Goal: Information Seeking & Learning: Check status

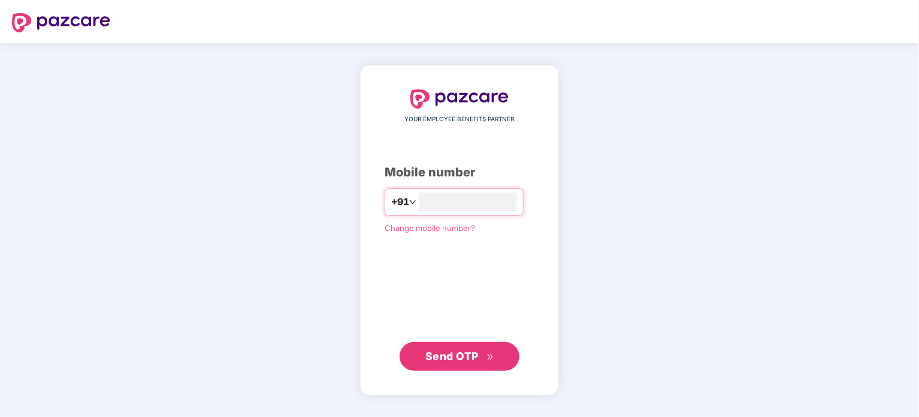
type input "**********"
click at [483, 355] on span "Send OTP" at bounding box center [460, 355] width 69 height 17
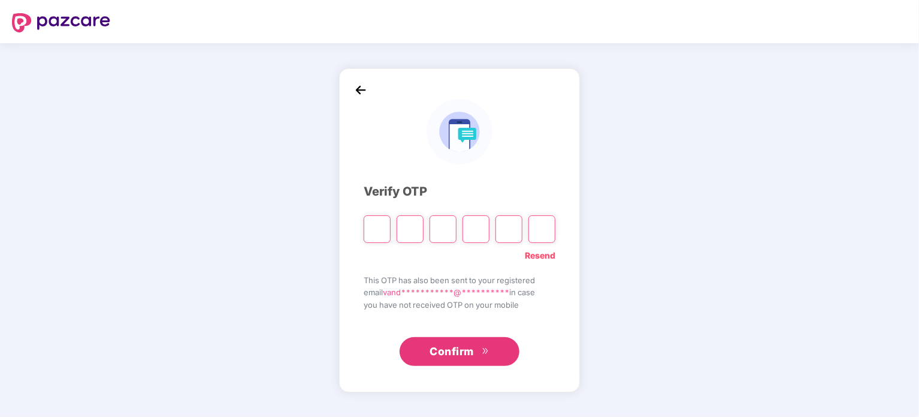
type input "*"
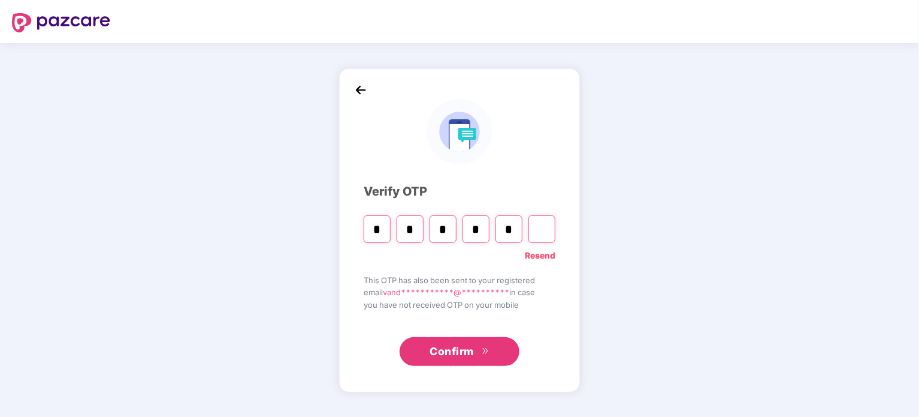
type input "*"
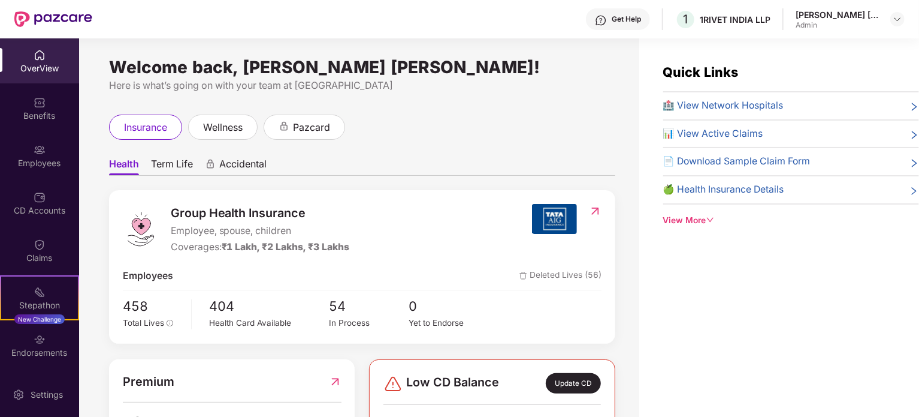
click at [692, 215] on div "View More" at bounding box center [791, 220] width 256 height 13
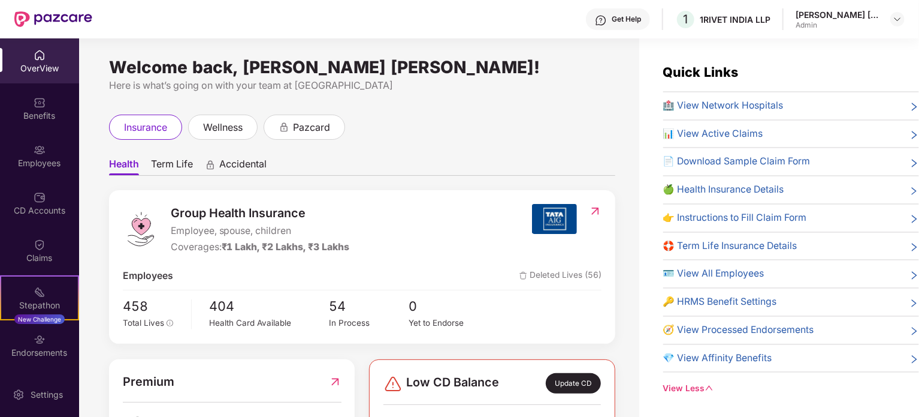
click at [797, 184] on div "🍏 Health Insurance Details" at bounding box center [791, 189] width 256 height 15
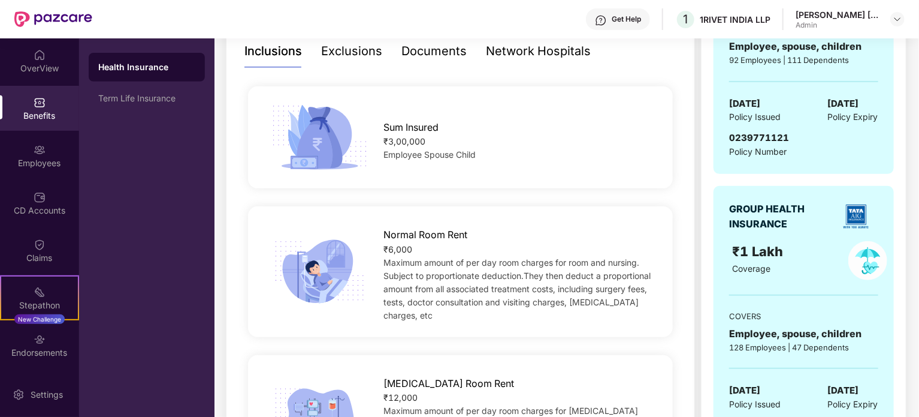
scroll to position [103, 0]
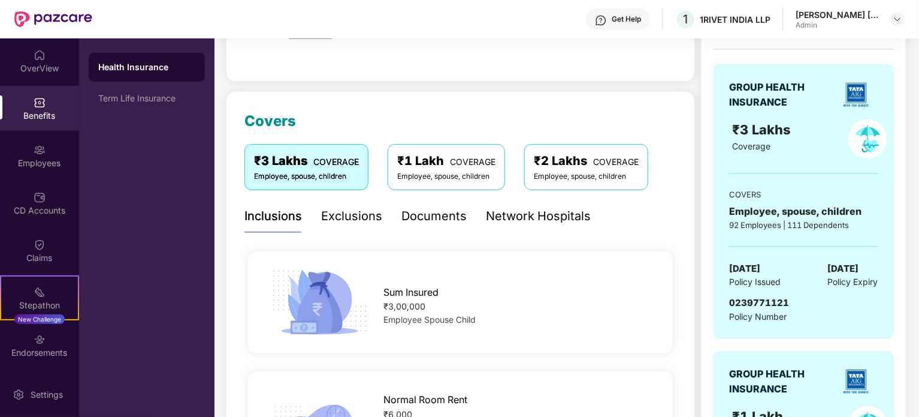
click at [768, 95] on div "GROUP HEALTH INSURANCE" at bounding box center [781, 95] width 105 height 30
click at [776, 224] on div "92 Employees | 111 Dependents" at bounding box center [803, 225] width 149 height 12
click at [752, 219] on div "92 Employees | 111 Dependents" at bounding box center [803, 225] width 149 height 12
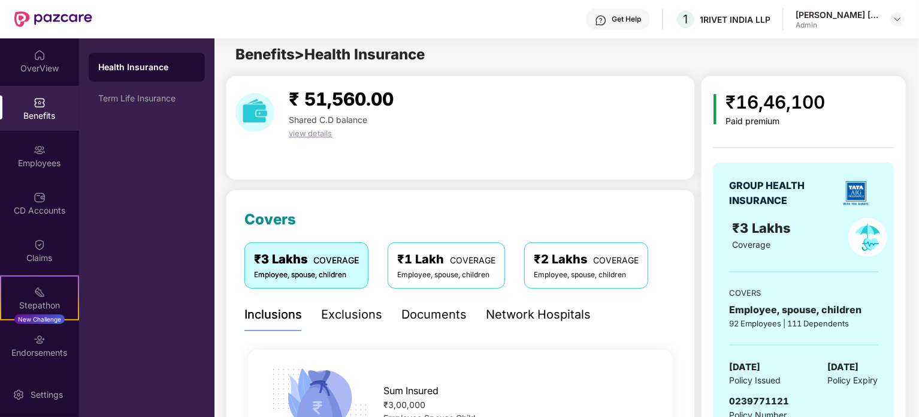
scroll to position [0, 0]
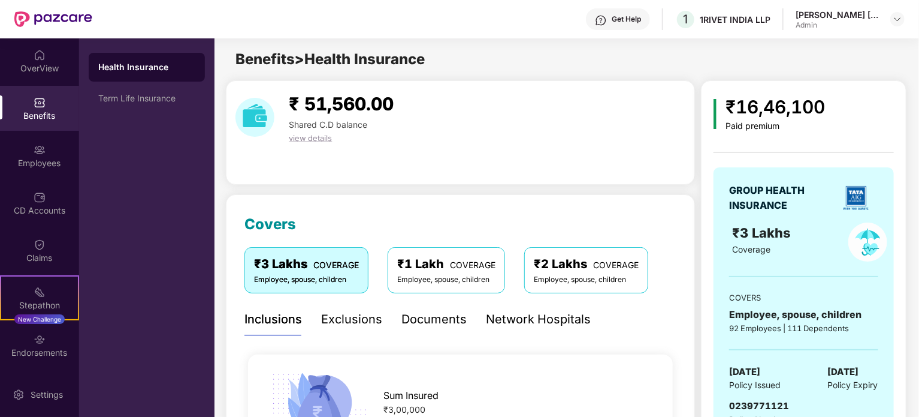
click at [312, 137] on span "view details" at bounding box center [310, 138] width 43 height 10
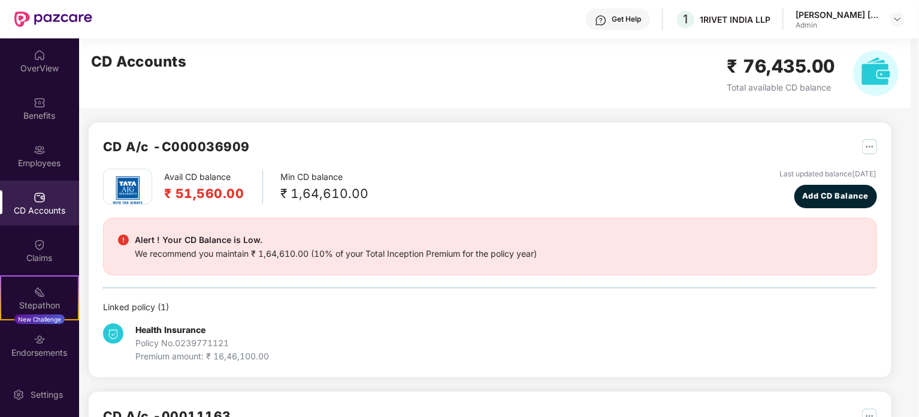
click at [199, 143] on h2 "CD A/c - C000036909" at bounding box center [176, 147] width 147 height 20
click at [131, 191] on img at bounding box center [128, 190] width 42 height 42
click at [180, 257] on div "We recommend you maintain ₹ 1,64,610.00 (10% of your Total Inception Premium fo…" at bounding box center [336, 253] width 402 height 13
click at [177, 328] on b "Health Insurance" at bounding box center [170, 329] width 70 height 10
drag, startPoint x: 245, startPoint y: 349, endPoint x: 295, endPoint y: 331, distance: 53.5
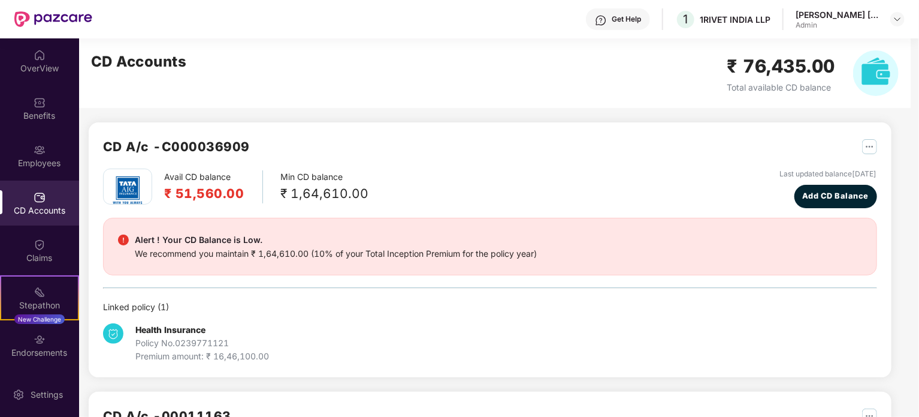
click at [245, 348] on div "Health Insurance Policy No. 0239771121 Premium amount: ₹ 16,46,100.00" at bounding box center [202, 343] width 134 height 40
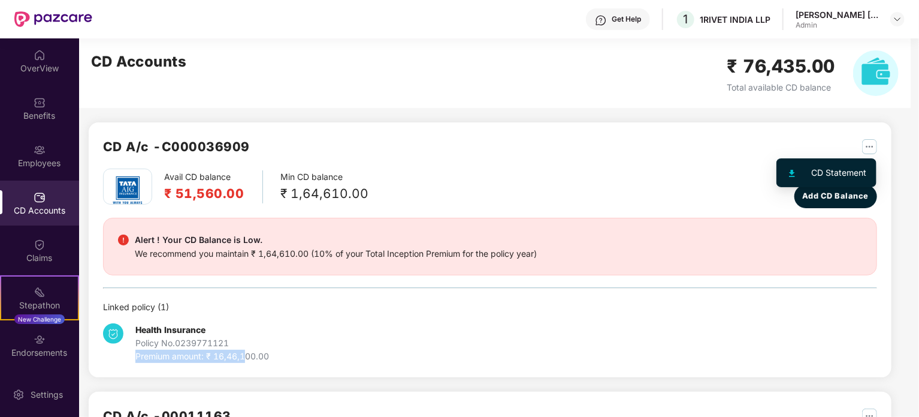
click at [873, 149] on img "button" at bounding box center [869, 146] width 15 height 15
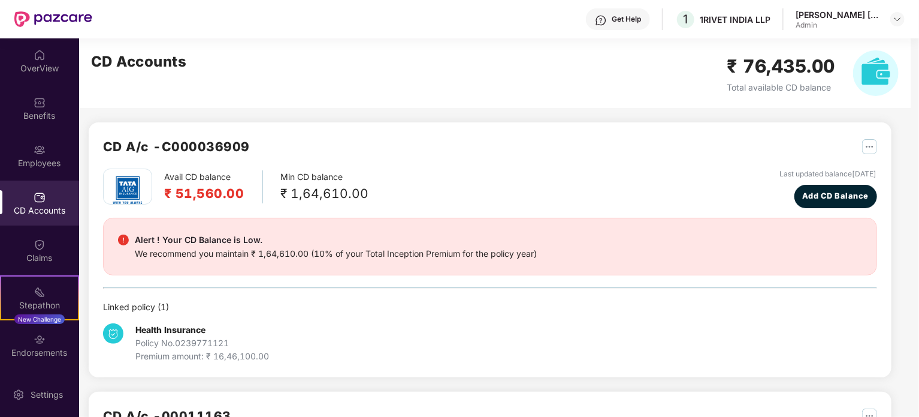
click at [405, 197] on div "Avail CD balance ₹ 51,560.00 Min CD balance ₹ 1,64,610.00 Last updated balance …" at bounding box center [490, 188] width 774 height 40
click at [22, 162] on div "Employees" at bounding box center [39, 163] width 79 height 12
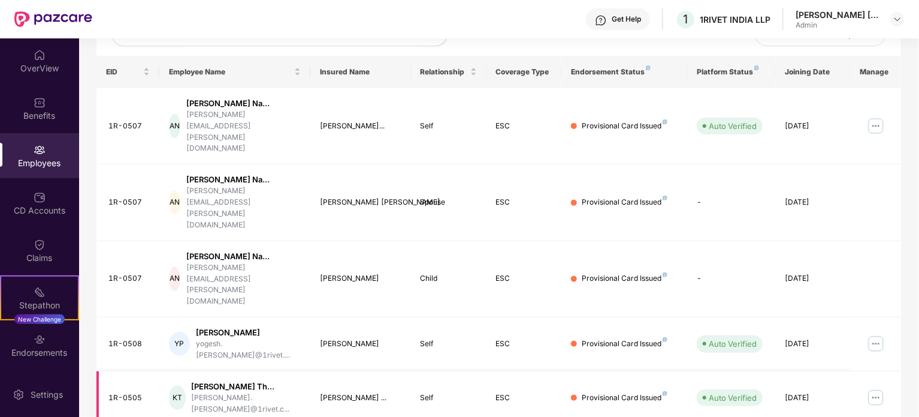
scroll to position [240, 0]
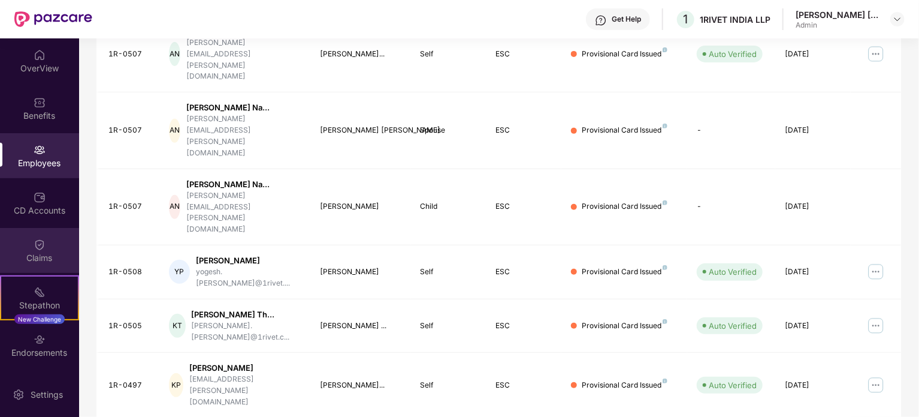
click at [34, 245] on img at bounding box center [40, 245] width 12 height 12
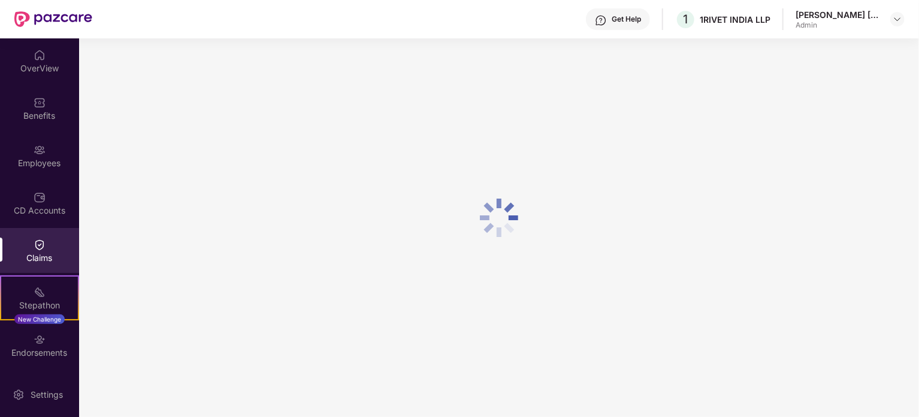
scroll to position [0, 0]
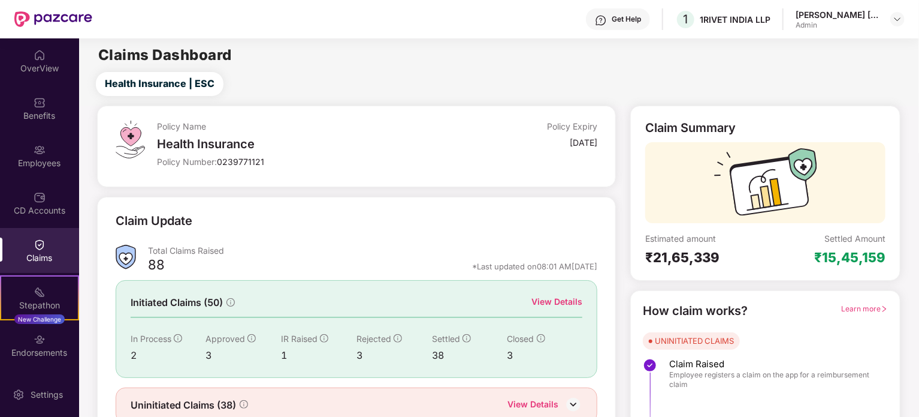
click at [219, 145] on div "Health Insurance" at bounding box center [304, 144] width 294 height 14
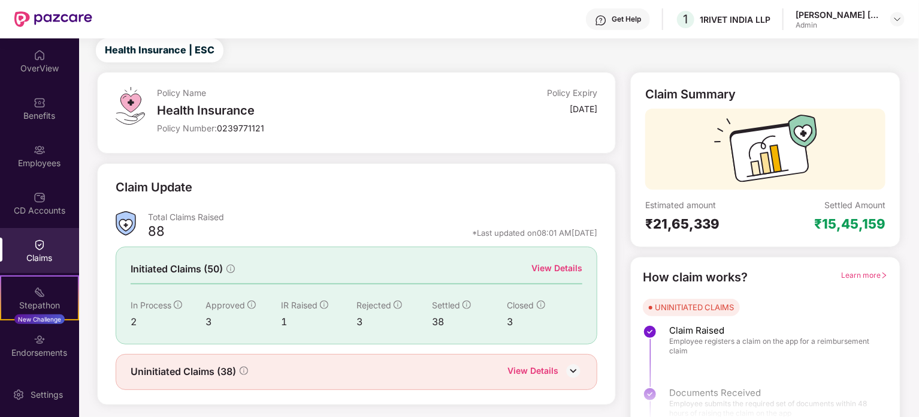
scroll to position [52, 0]
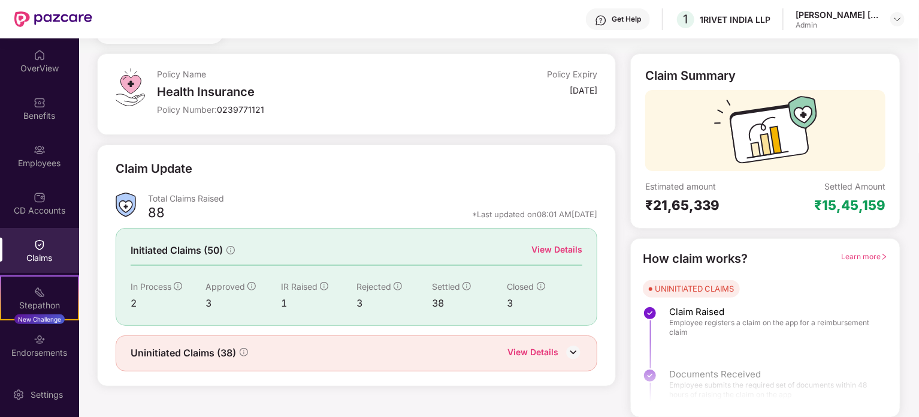
click at [846, 255] on span "Learn more" at bounding box center [864, 256] width 47 height 9
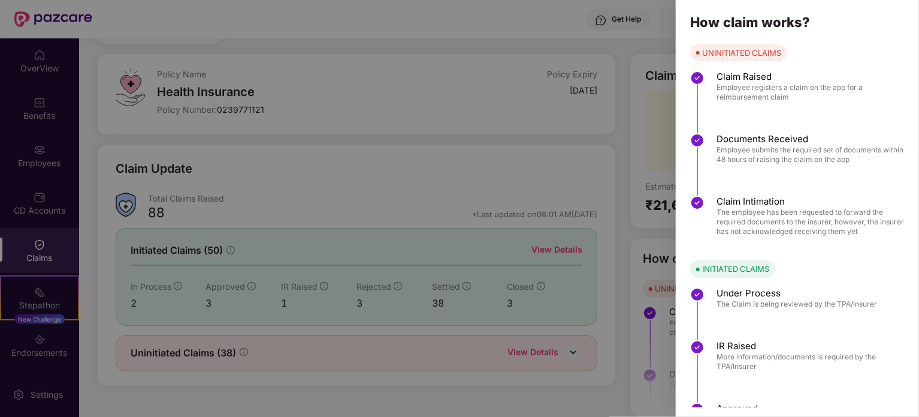
click at [387, 196] on div at bounding box center [459, 208] width 919 height 417
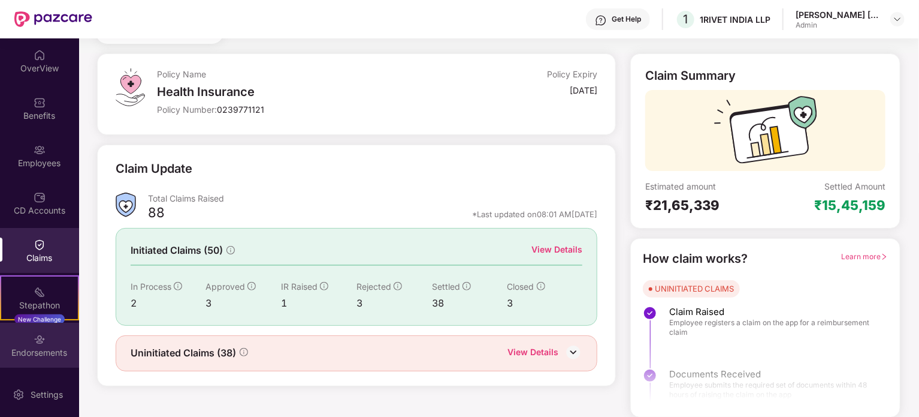
click at [37, 347] on div "Endorsements" at bounding box center [39, 352] width 79 height 12
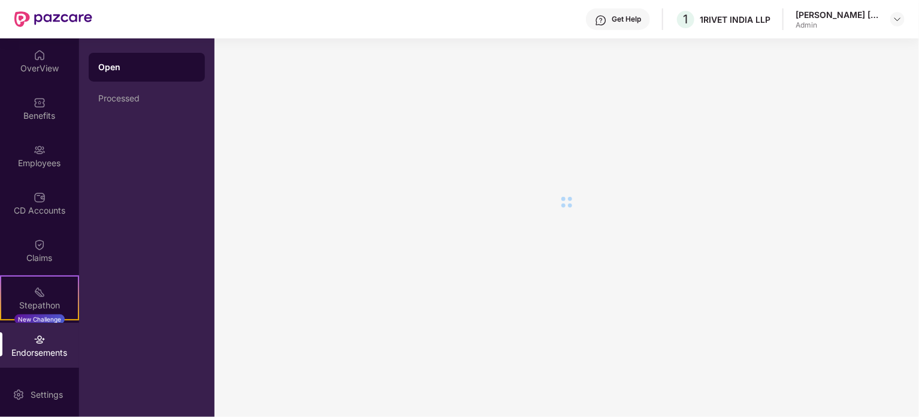
scroll to position [0, 0]
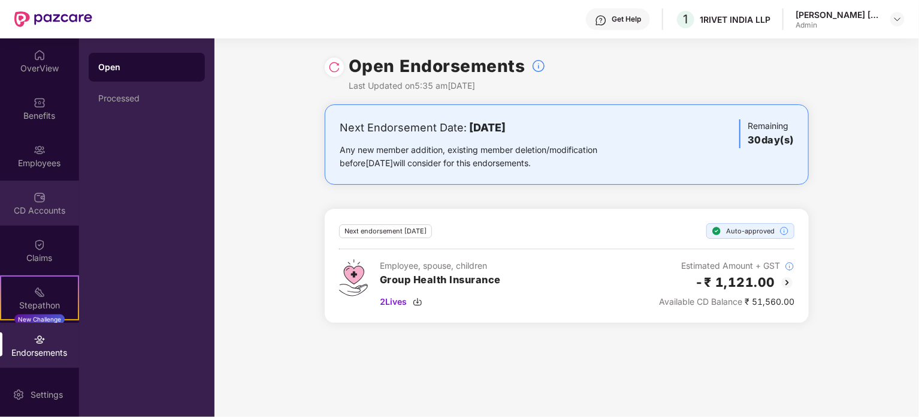
click at [31, 197] on div "CD Accounts" at bounding box center [39, 202] width 79 height 45
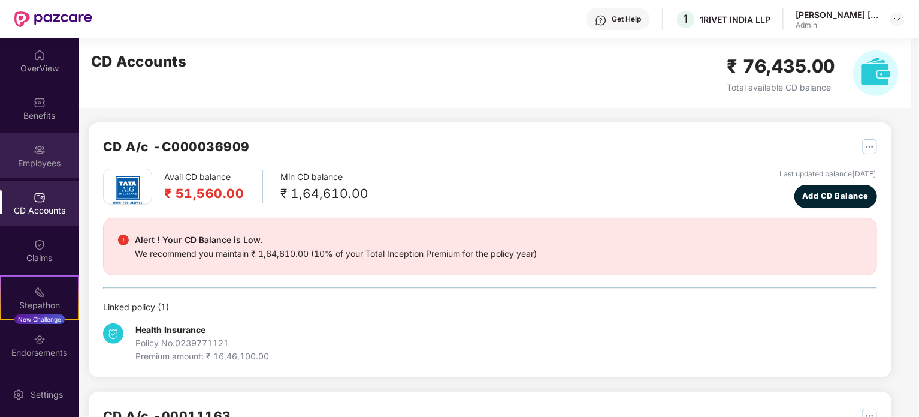
click at [33, 158] on div "Employees" at bounding box center [39, 163] width 79 height 12
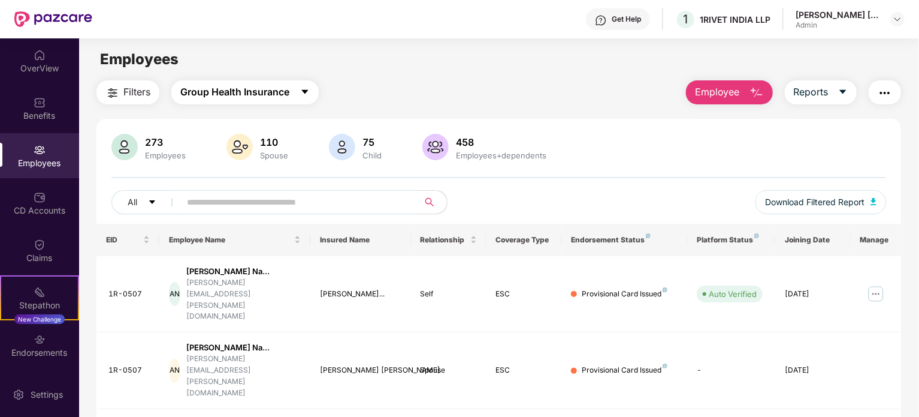
click at [264, 88] on span "Group Health Insurance" at bounding box center [234, 92] width 109 height 15
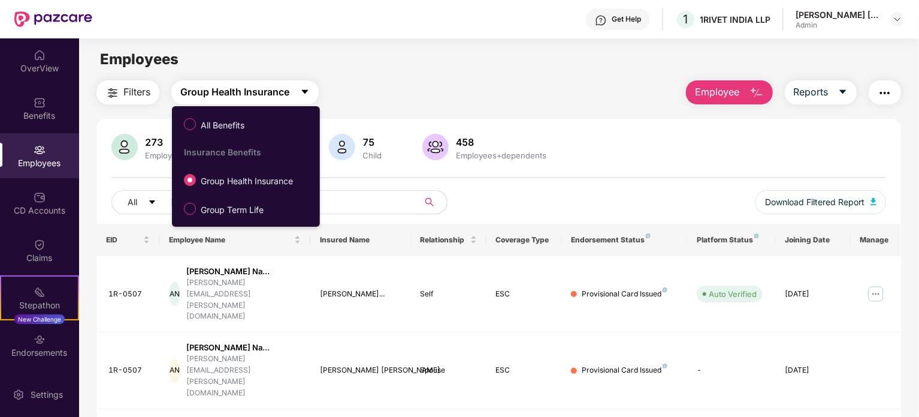
click at [264, 88] on span "Group Health Insurance" at bounding box center [234, 92] width 109 height 15
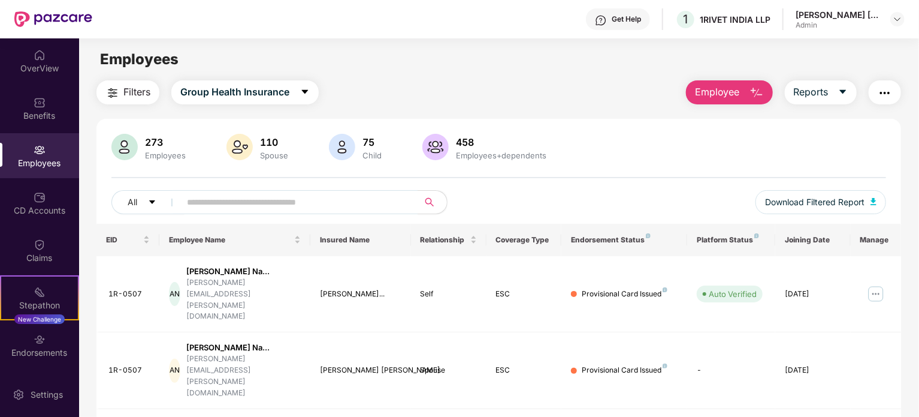
click at [375, 87] on div "Filters Group Health Insurance Employee Reports" at bounding box center [498, 92] width 805 height 24
click at [885, 89] on img "button" at bounding box center [885, 93] width 14 height 14
click at [26, 116] on div "Benefits" at bounding box center [39, 116] width 79 height 12
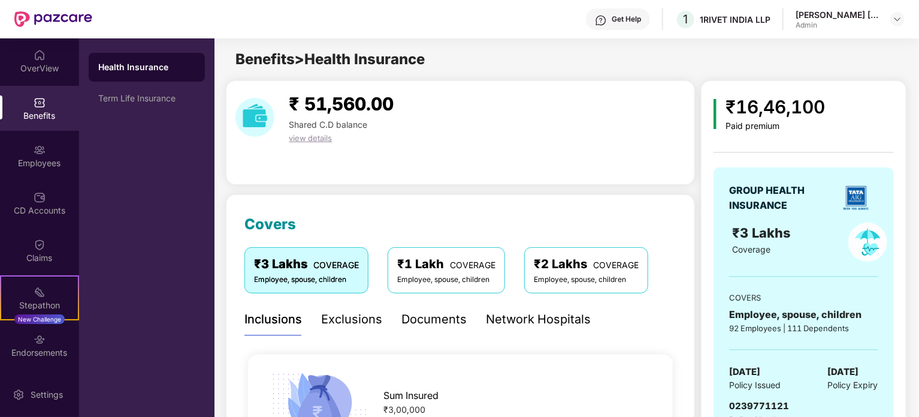
scroll to position [120, 0]
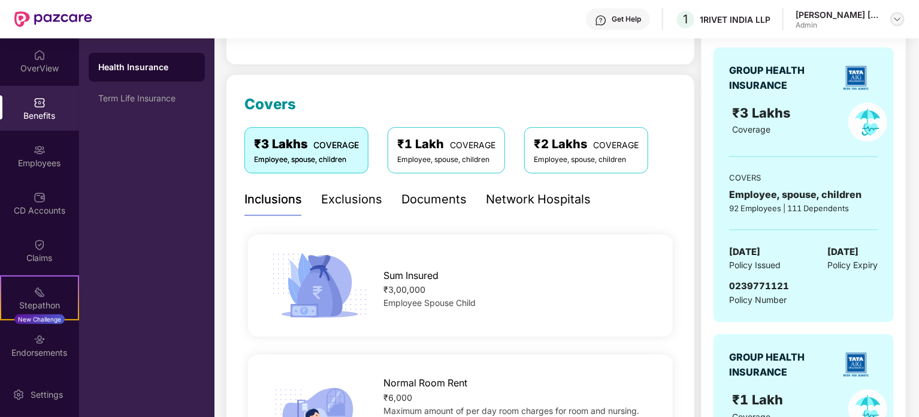
click at [898, 21] on img at bounding box center [898, 19] width 10 height 10
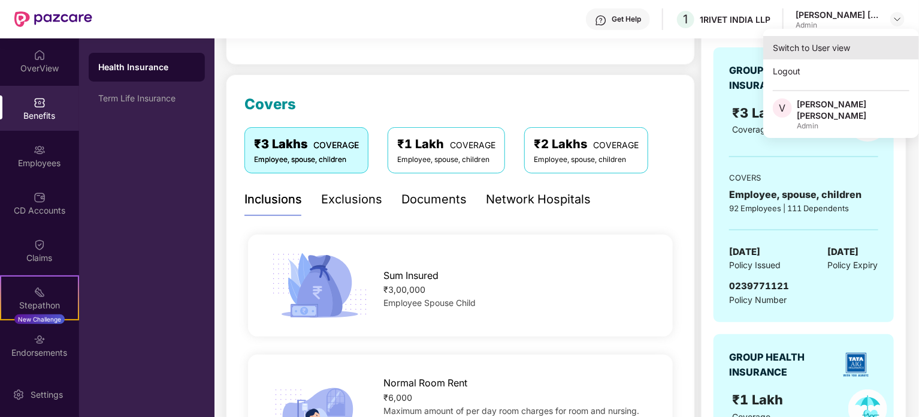
click at [808, 45] on div "Switch to User view" at bounding box center [842, 47] width 156 height 23
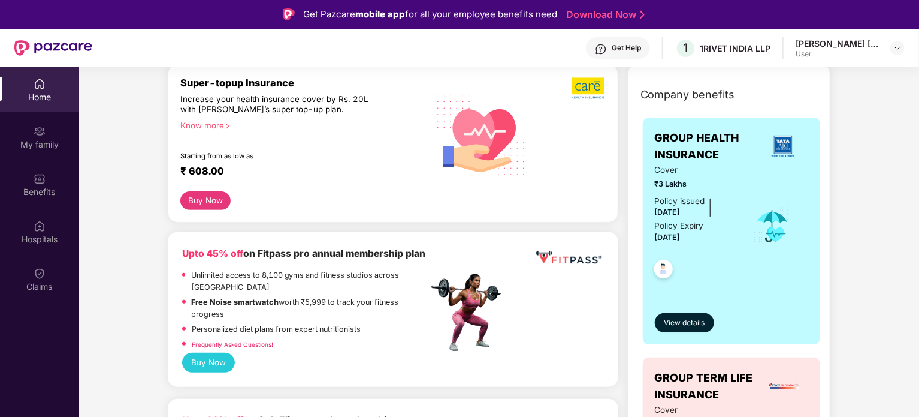
scroll to position [180, 0]
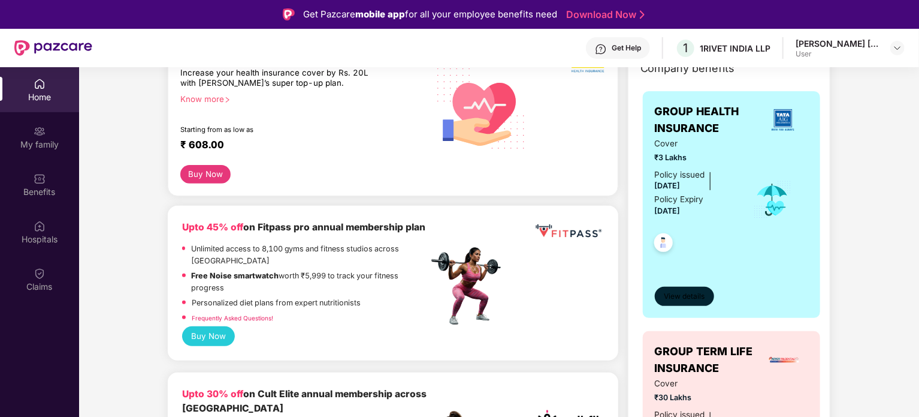
click at [687, 294] on span "View details" at bounding box center [684, 296] width 41 height 11
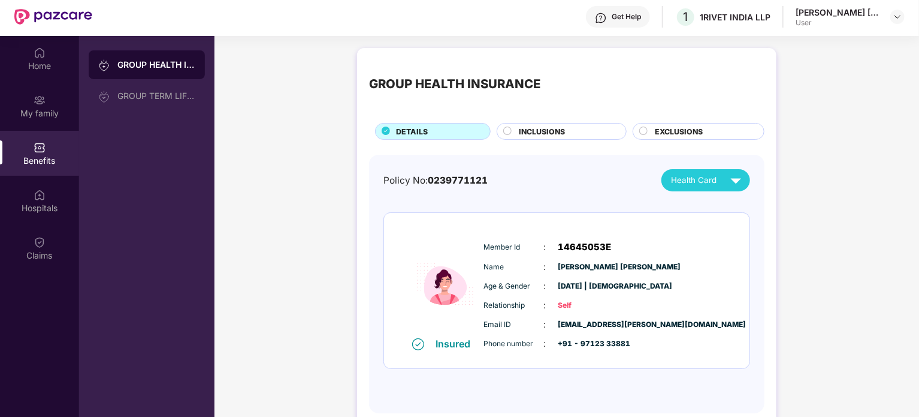
scroll to position [0, 0]
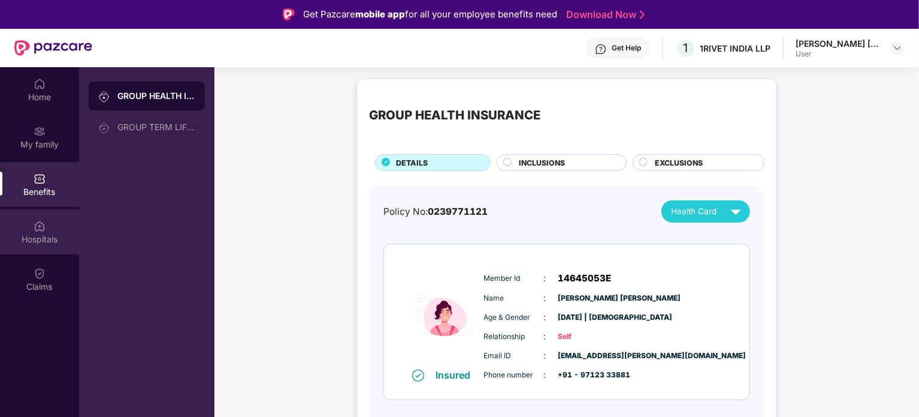
click at [36, 230] on img at bounding box center [40, 226] width 12 height 12
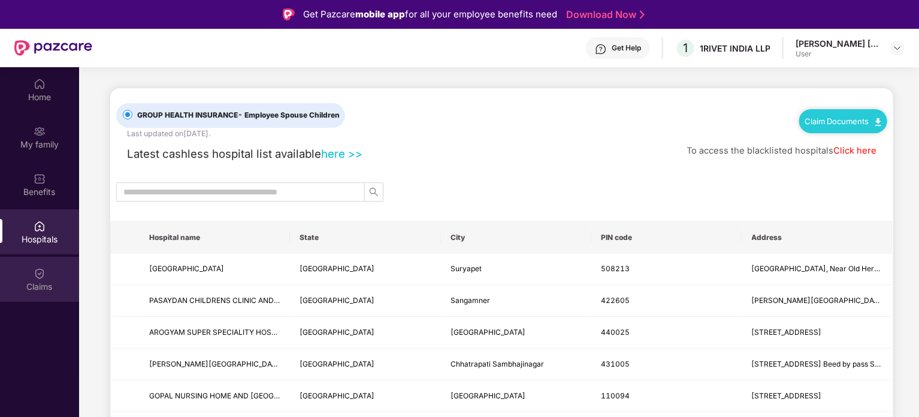
click at [35, 273] on img at bounding box center [40, 273] width 12 height 12
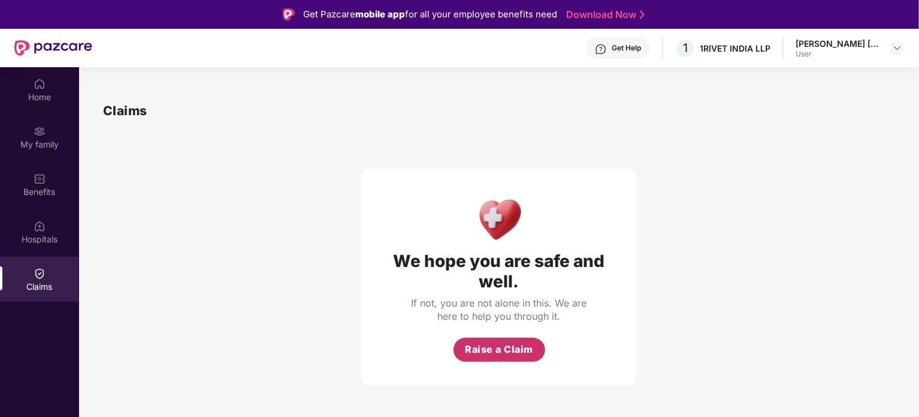
click at [485, 345] on span "Raise a Claim" at bounding box center [499, 349] width 68 height 15
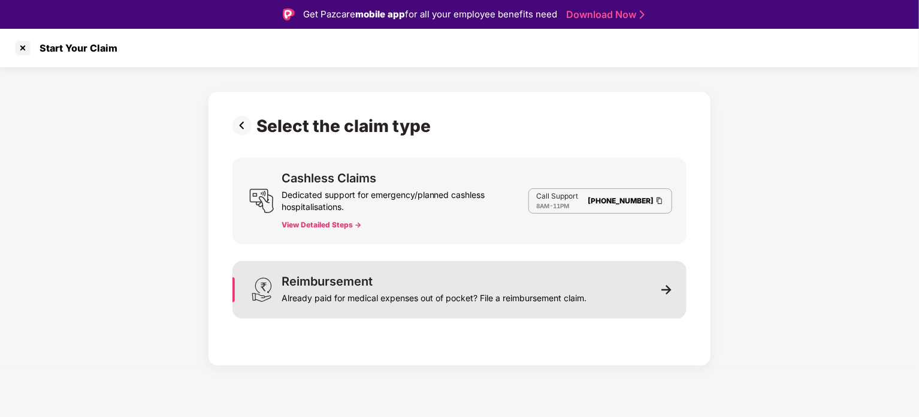
click at [424, 280] on div "Reimbursement Already paid for medical expenses out of pocket? File a reimburse…" at bounding box center [434, 289] width 305 height 29
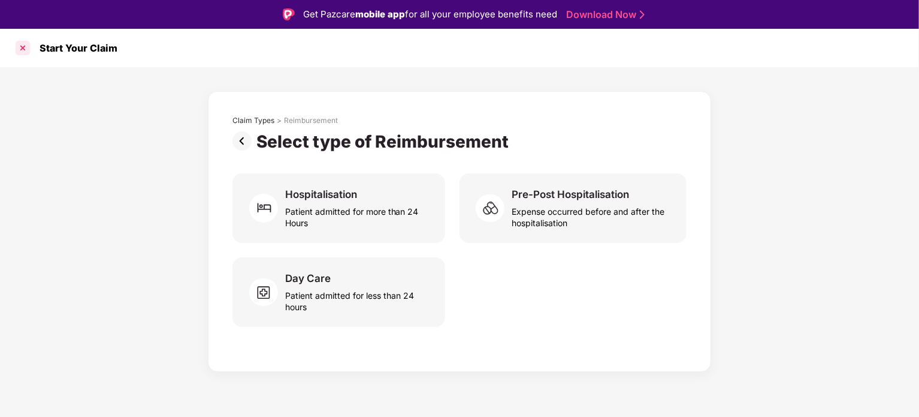
click at [26, 51] on div at bounding box center [22, 47] width 19 height 19
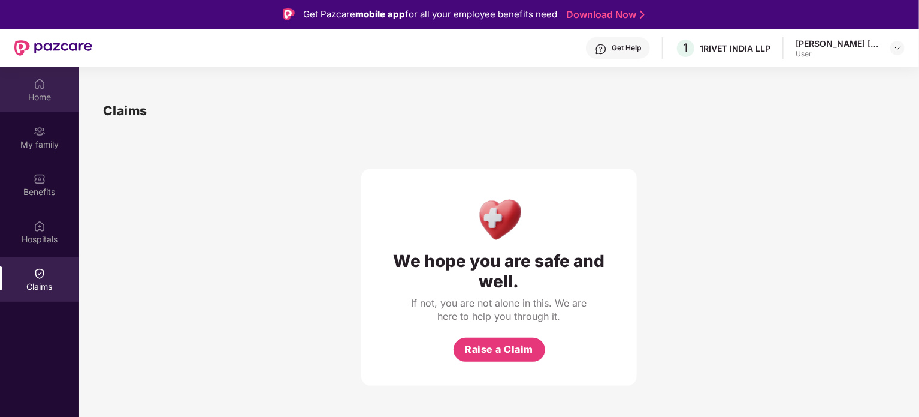
click at [53, 97] on div "Home" at bounding box center [39, 97] width 79 height 12
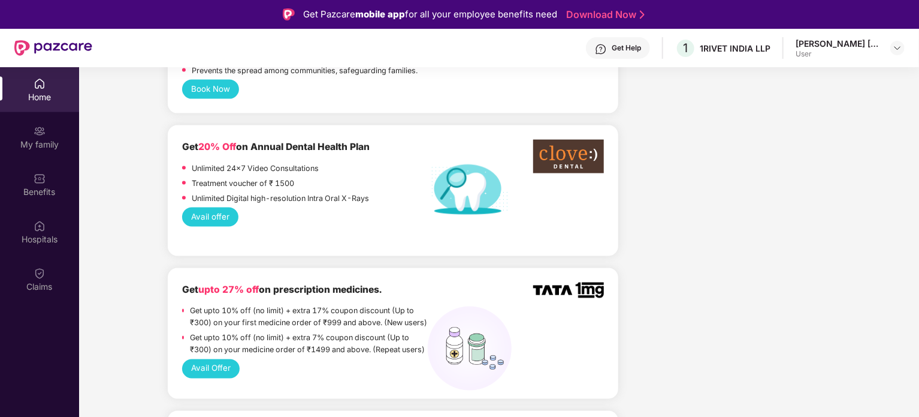
scroll to position [1079, 0]
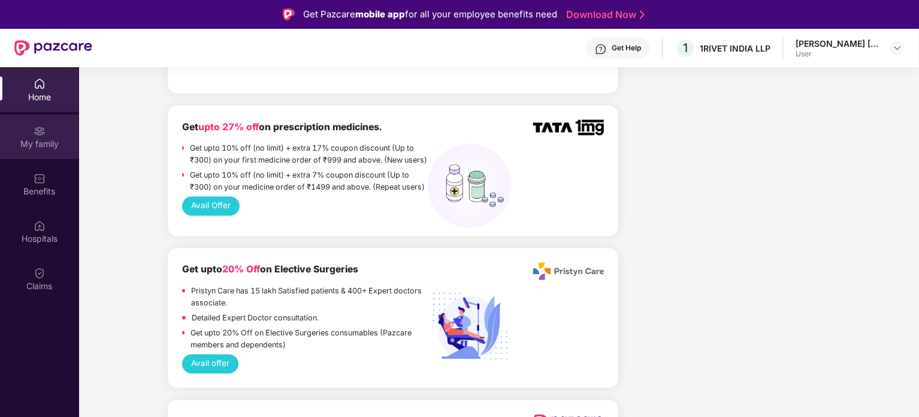
click at [25, 138] on div "My family" at bounding box center [39, 144] width 79 height 12
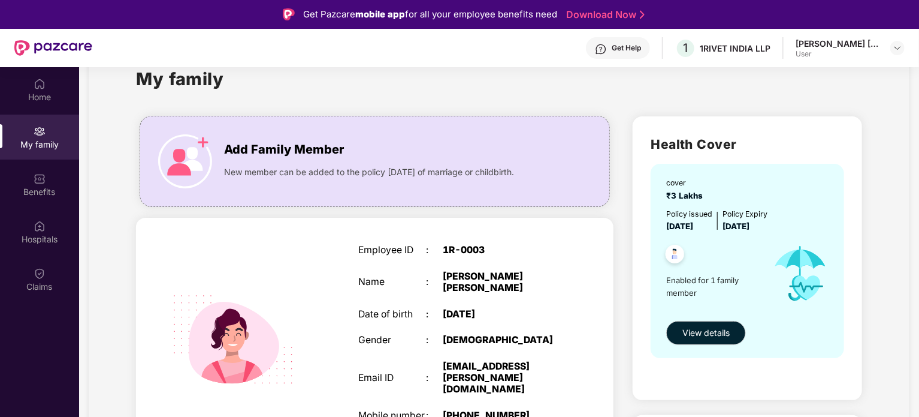
scroll to position [0, 0]
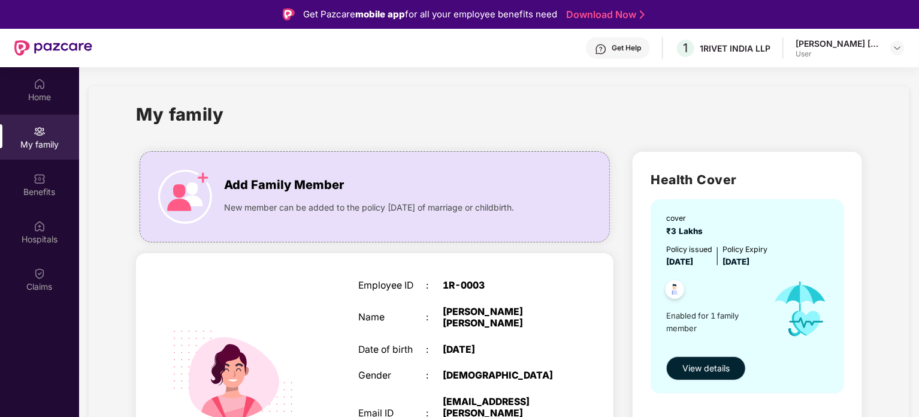
click at [718, 370] on span "View details" at bounding box center [706, 367] width 47 height 13
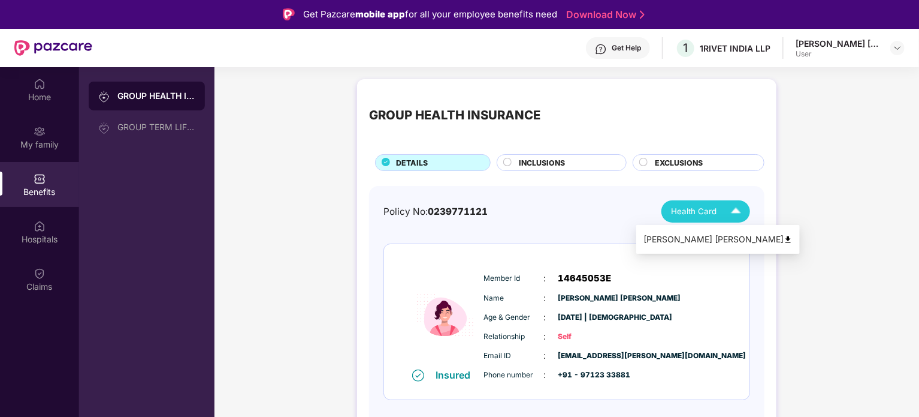
click at [726, 210] on img at bounding box center [736, 211] width 21 height 21
click at [595, 204] on div "Policy No: 0239771121 Health Card" at bounding box center [567, 211] width 367 height 22
click at [871, 46] on div "[PERSON_NAME] [PERSON_NAME]" at bounding box center [838, 43] width 84 height 11
click at [894, 49] on img at bounding box center [898, 48] width 10 height 10
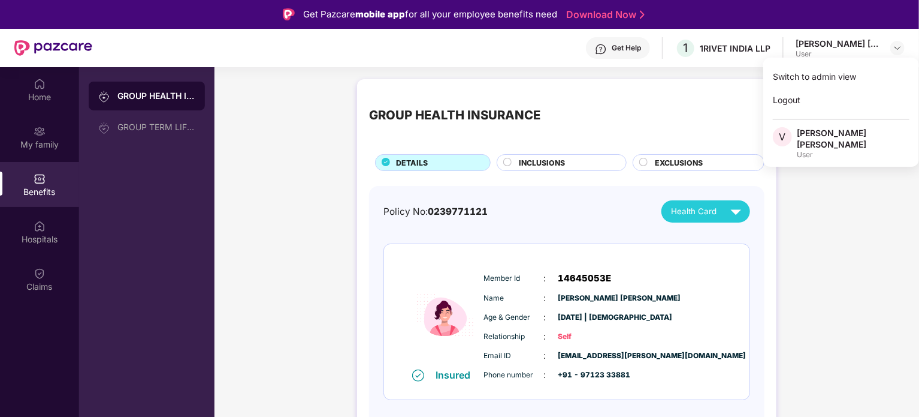
click at [848, 230] on div "GROUP HEALTH INSURANCE DETAILS INCLUSIONS EXCLUSIONS Policy No: 0239771121 Heal…" at bounding box center [567, 273] width 705 height 401
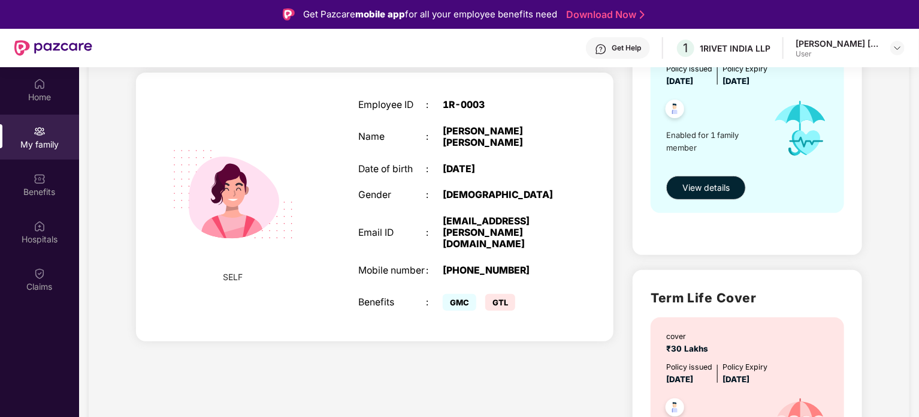
scroll to position [240, 0]
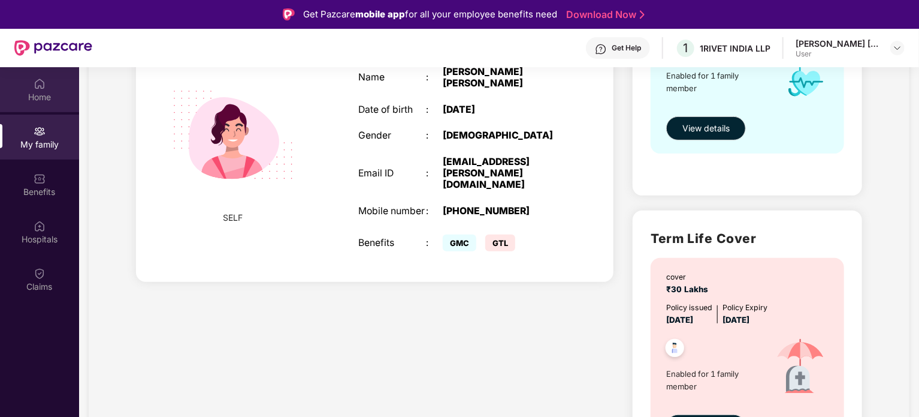
click at [31, 88] on div "Home" at bounding box center [39, 89] width 79 height 45
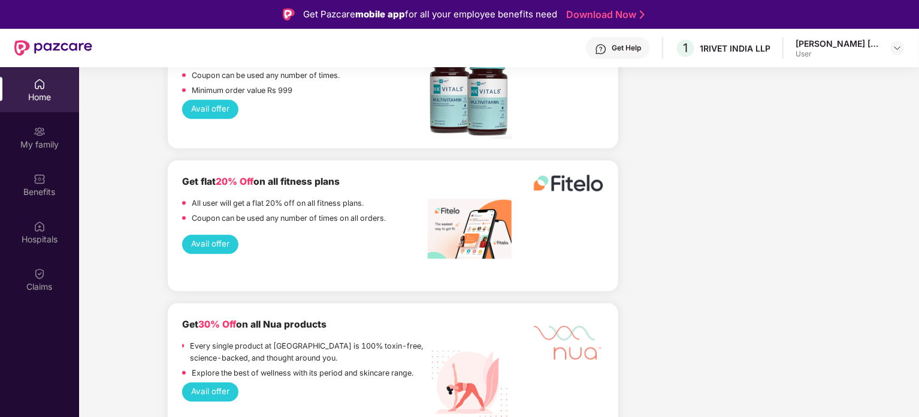
scroll to position [1438, 0]
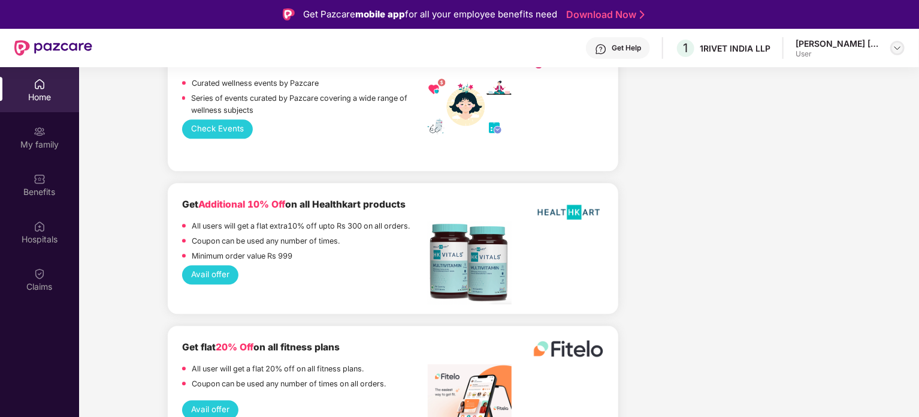
click at [904, 46] on div at bounding box center [898, 48] width 14 height 14
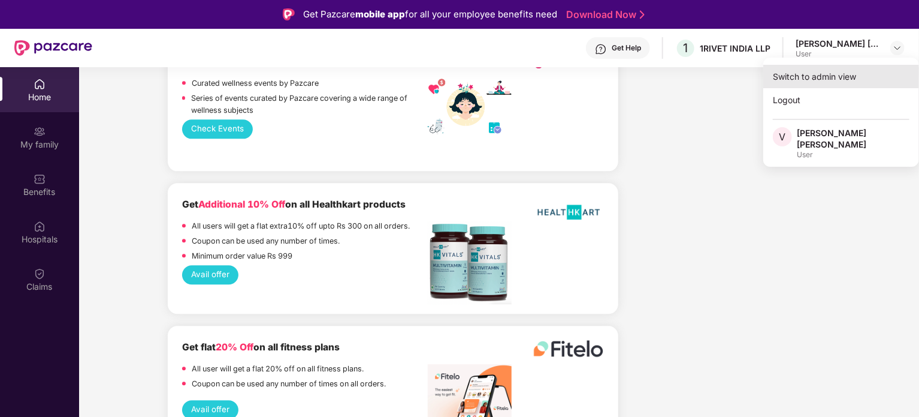
click at [815, 79] on div "Switch to admin view" at bounding box center [842, 76] width 156 height 23
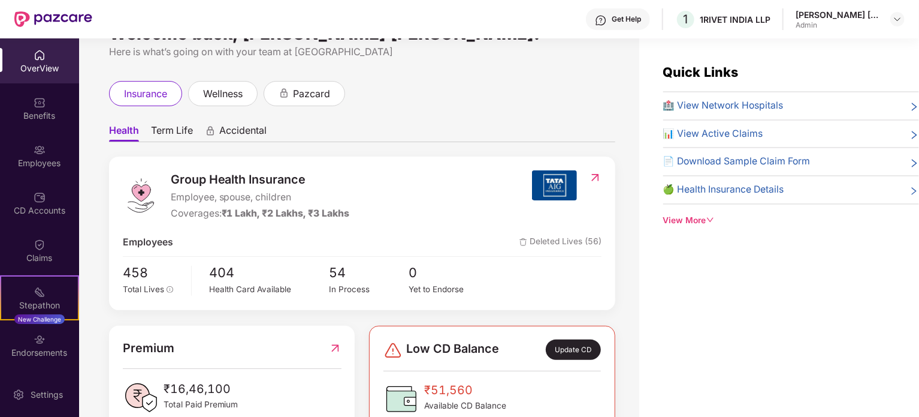
scroll to position [60, 0]
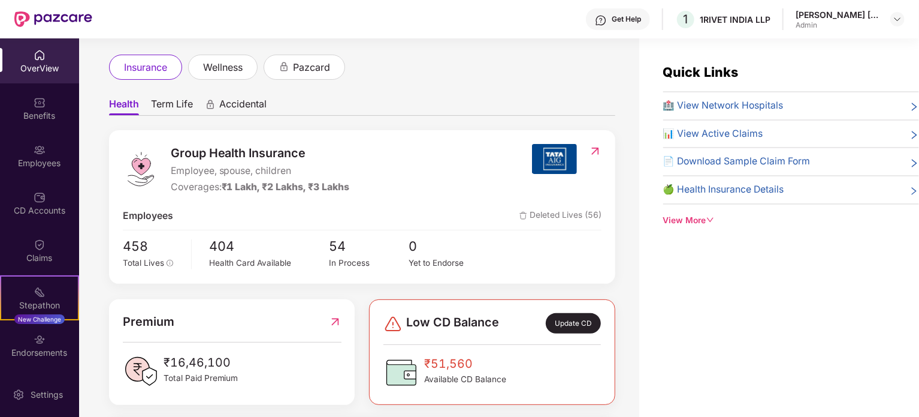
click at [684, 218] on div "View More" at bounding box center [791, 220] width 256 height 13
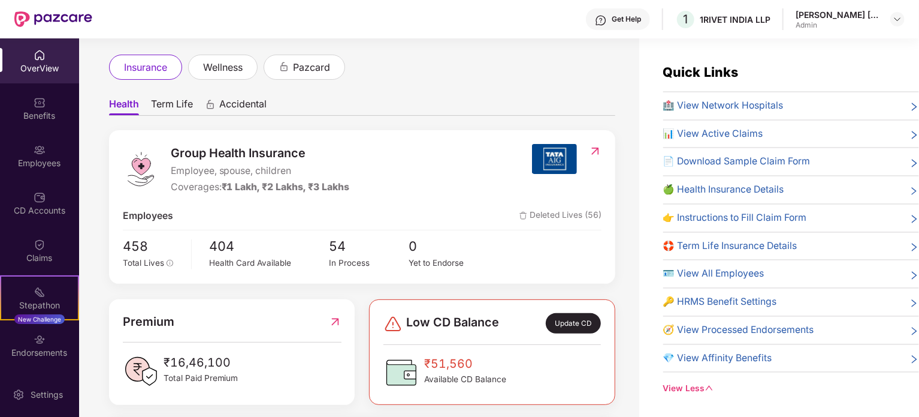
click at [713, 189] on span "🍏 Health Insurance Details" at bounding box center [723, 189] width 121 height 15
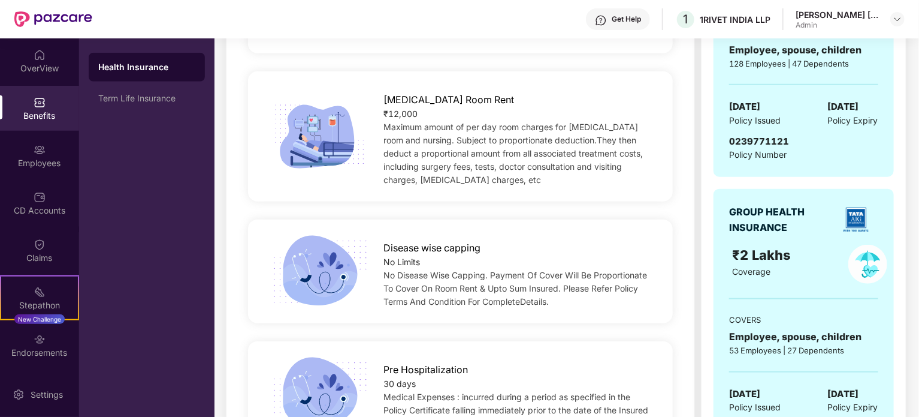
scroll to position [539, 0]
